Goal: Transaction & Acquisition: Purchase product/service

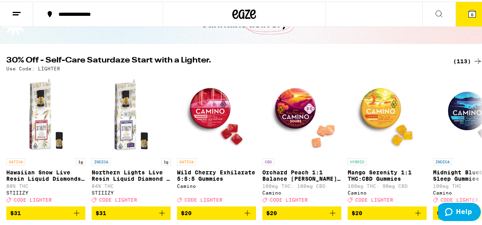
scroll to position [60, 0]
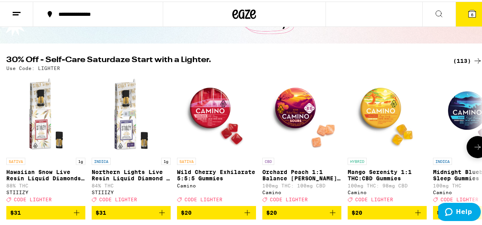
click at [473, 146] on icon at bounding box center [477, 145] width 9 height 9
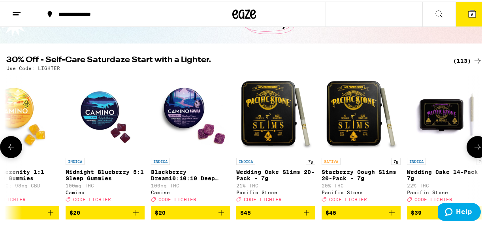
scroll to position [0, 383]
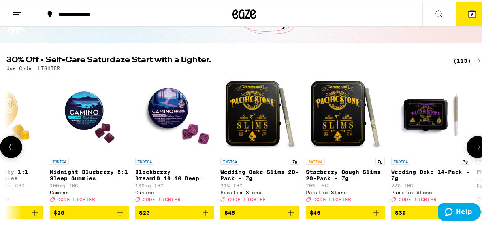
click at [473, 146] on icon at bounding box center [477, 145] width 9 height 9
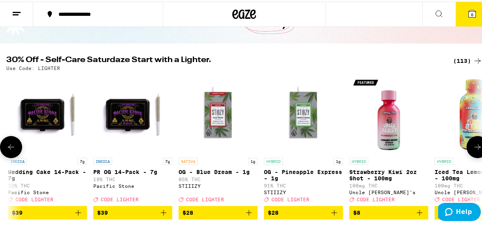
click at [473, 146] on icon at bounding box center [477, 145] width 9 height 9
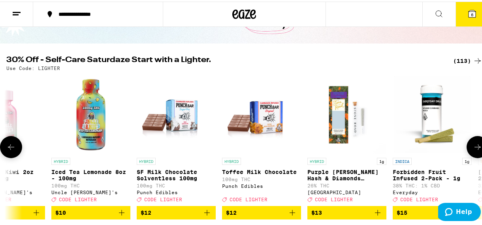
click at [473, 146] on icon at bounding box center [477, 145] width 9 height 9
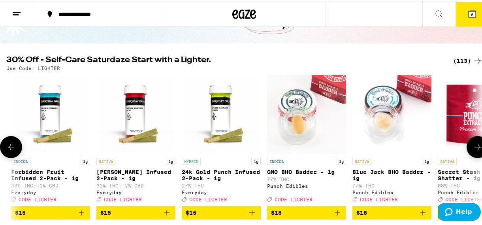
scroll to position [0, 1533]
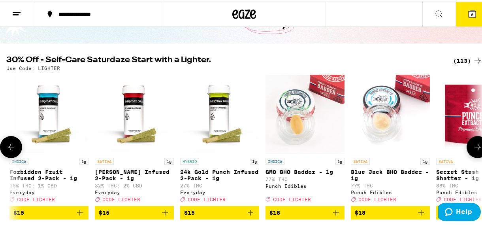
click at [473, 146] on icon at bounding box center [477, 145] width 9 height 9
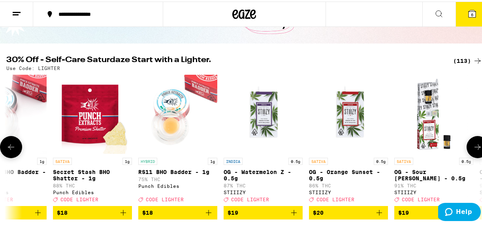
click at [473, 146] on icon at bounding box center [477, 145] width 9 height 9
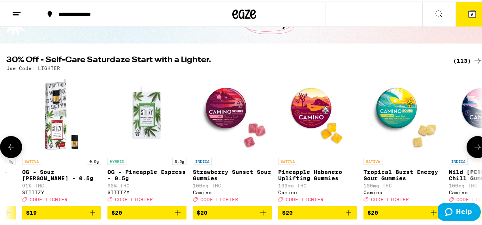
scroll to position [0, 2299]
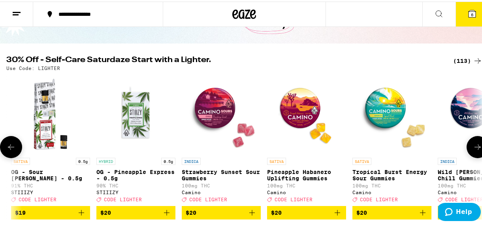
click at [473, 147] on icon at bounding box center [477, 145] width 9 height 9
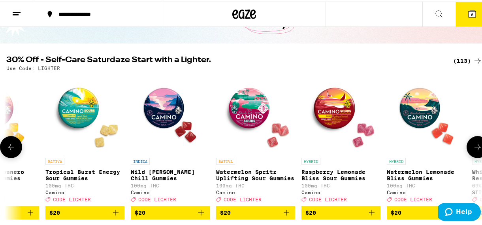
scroll to position [0, 2682]
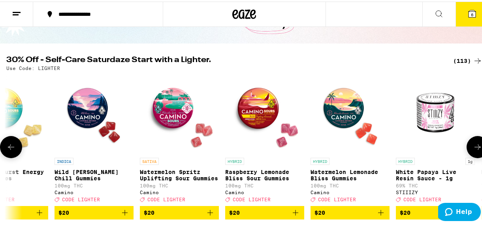
click at [473, 147] on icon at bounding box center [477, 145] width 9 height 9
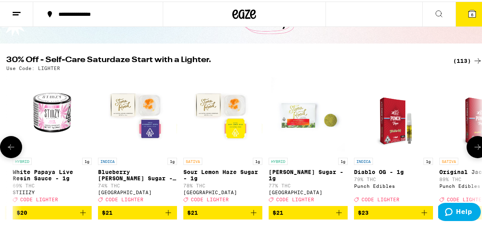
click at [473, 147] on icon at bounding box center [477, 145] width 9 height 9
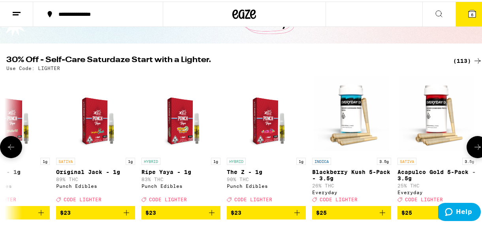
click at [473, 147] on icon at bounding box center [477, 145] width 9 height 9
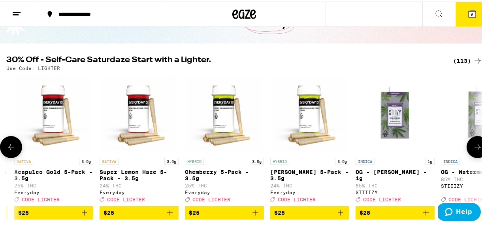
click at [473, 147] on icon at bounding box center [477, 145] width 9 height 9
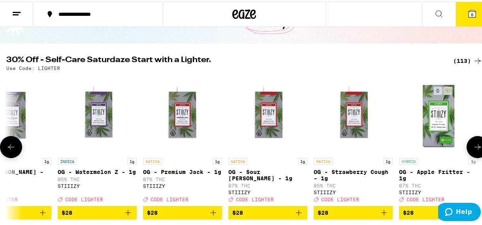
click at [473, 147] on icon at bounding box center [477, 145] width 9 height 9
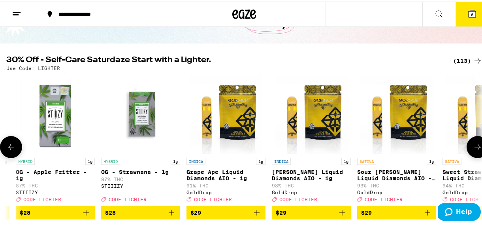
click at [473, 147] on icon at bounding box center [477, 145] width 9 height 9
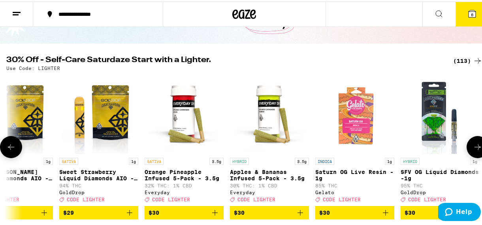
click at [473, 147] on icon at bounding box center [477, 145] width 9 height 9
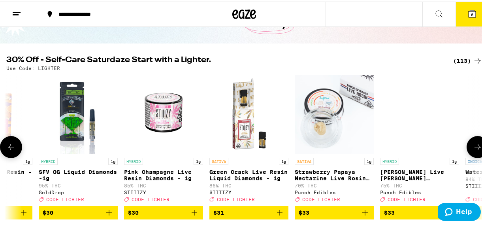
scroll to position [0, 5365]
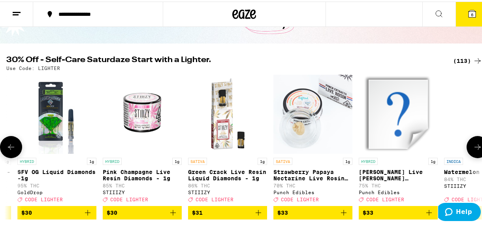
click at [473, 147] on icon at bounding box center [477, 145] width 9 height 9
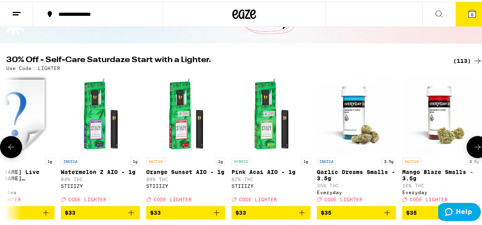
click at [473, 147] on icon at bounding box center [477, 145] width 9 height 9
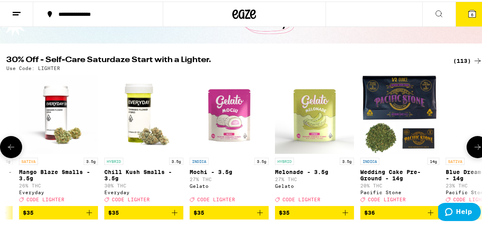
click at [473, 147] on icon at bounding box center [477, 145] width 9 height 9
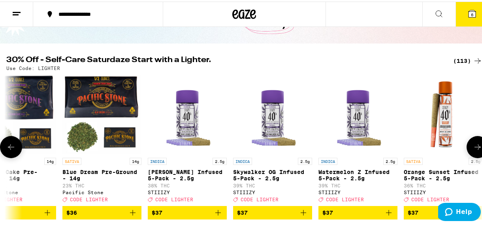
click at [473, 147] on icon at bounding box center [477, 145] width 9 height 9
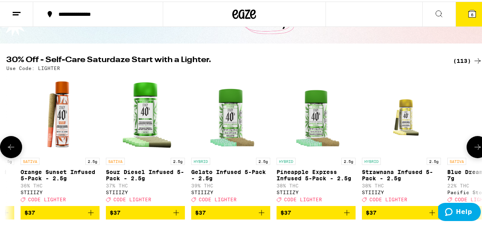
click at [473, 147] on icon at bounding box center [477, 145] width 9 height 9
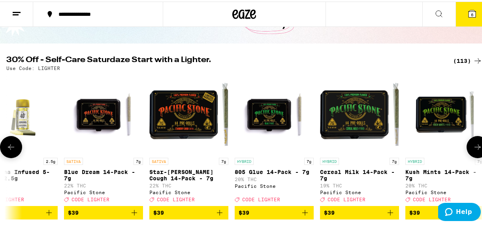
click at [473, 147] on icon at bounding box center [477, 145] width 9 height 9
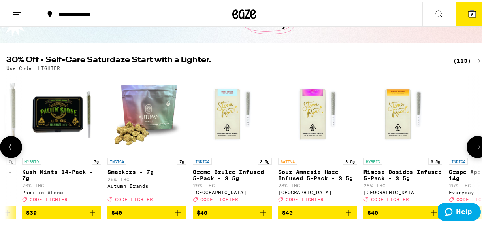
click at [473, 147] on icon at bounding box center [477, 145] width 9 height 9
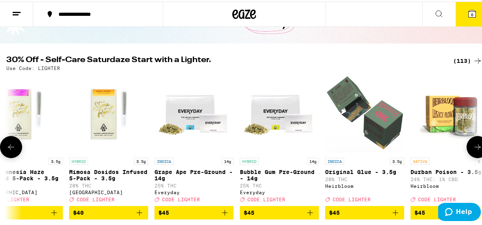
scroll to position [0, 8047]
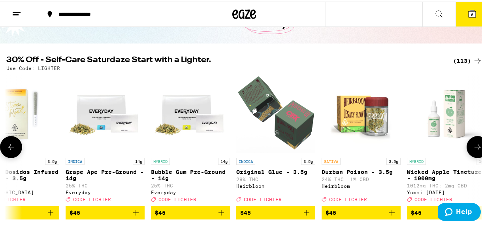
click at [473, 147] on icon at bounding box center [477, 145] width 9 height 9
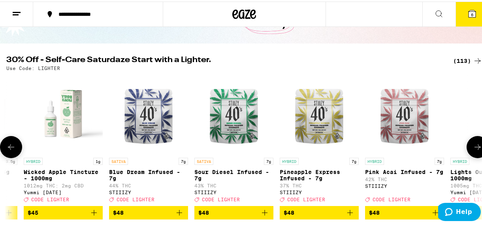
click at [473, 147] on icon at bounding box center [477, 145] width 9 height 9
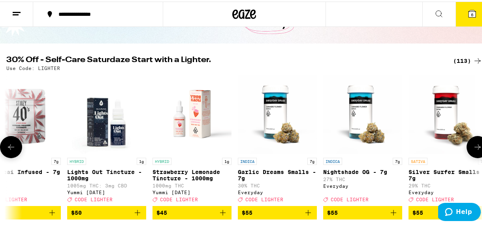
click at [473, 147] on icon at bounding box center [477, 145] width 9 height 9
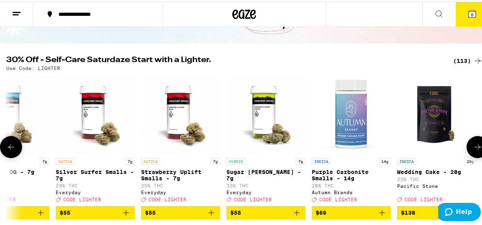
scroll to position [0, 9173]
click at [472, 147] on div at bounding box center [478, 145] width 22 height 22
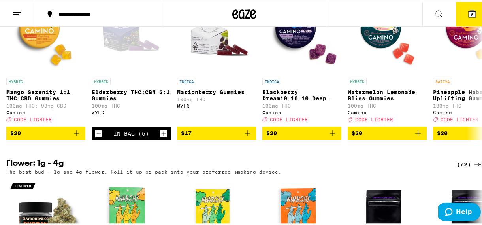
scroll to position [283, 0]
